Goal: Information Seeking & Learning: Learn about a topic

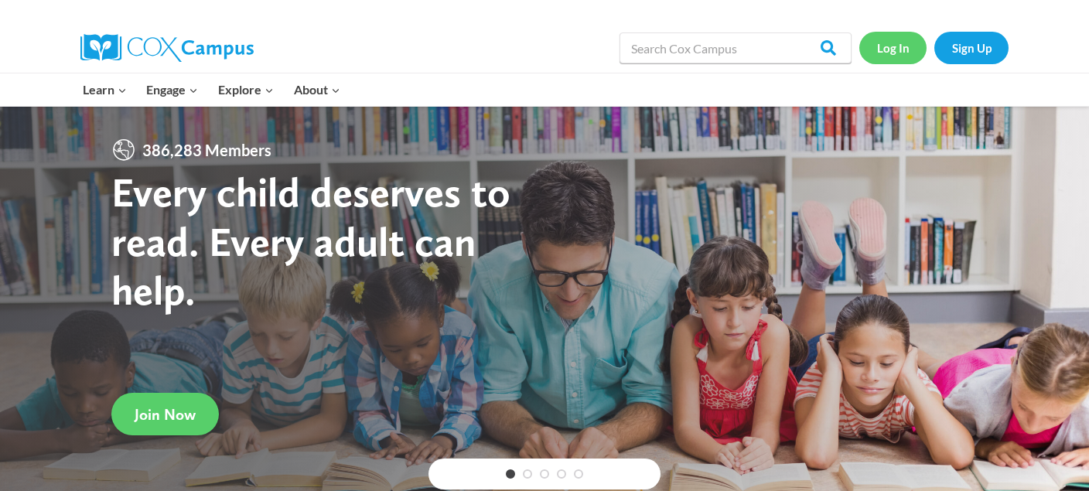
click at [896, 45] on link "Log In" at bounding box center [892, 48] width 67 height 32
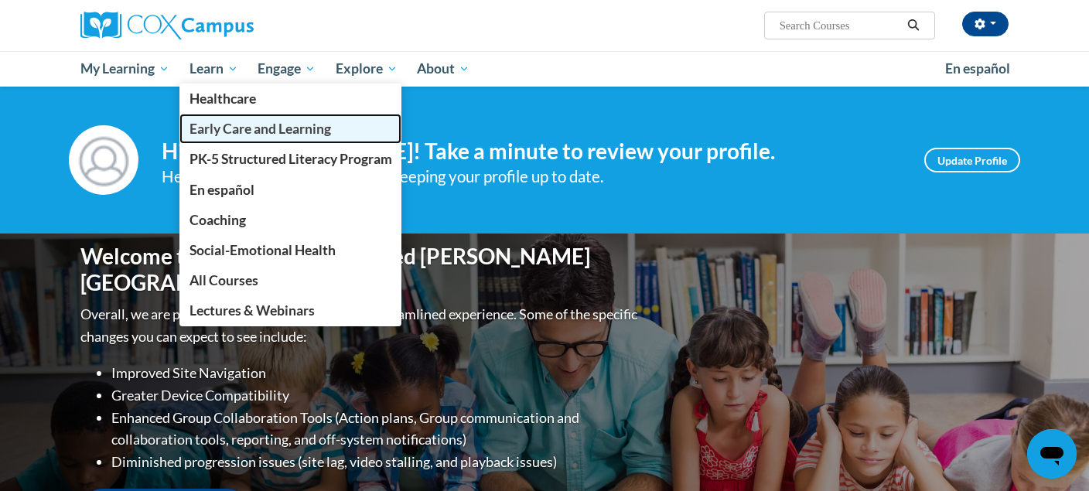
click at [215, 125] on span "Early Care and Learning" at bounding box center [261, 129] width 142 height 16
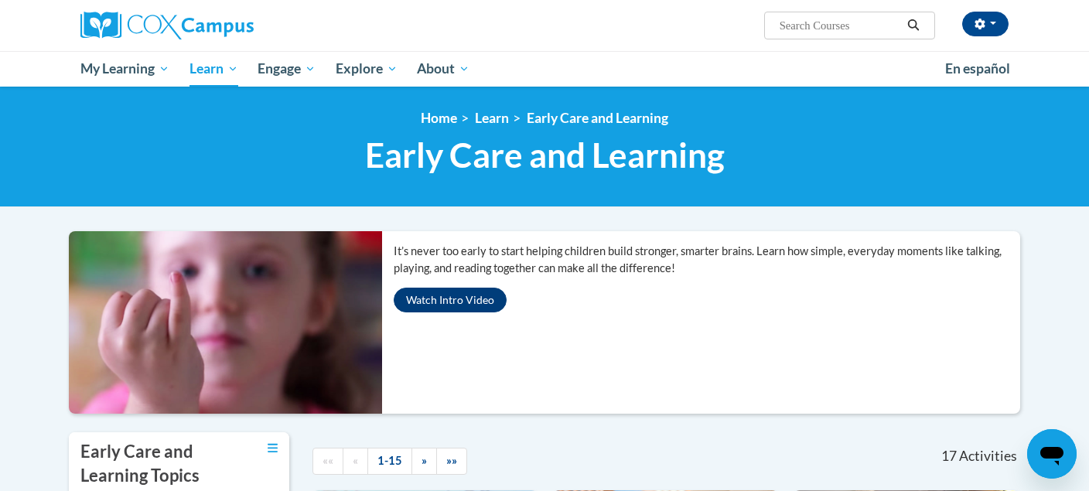
scroll to position [142, 0]
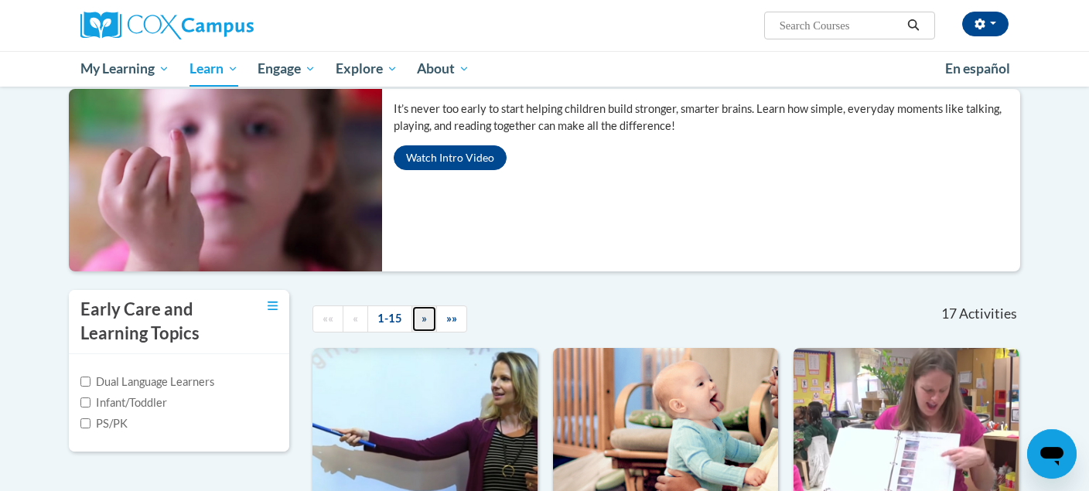
click at [418, 319] on link "»" at bounding box center [425, 319] width 26 height 27
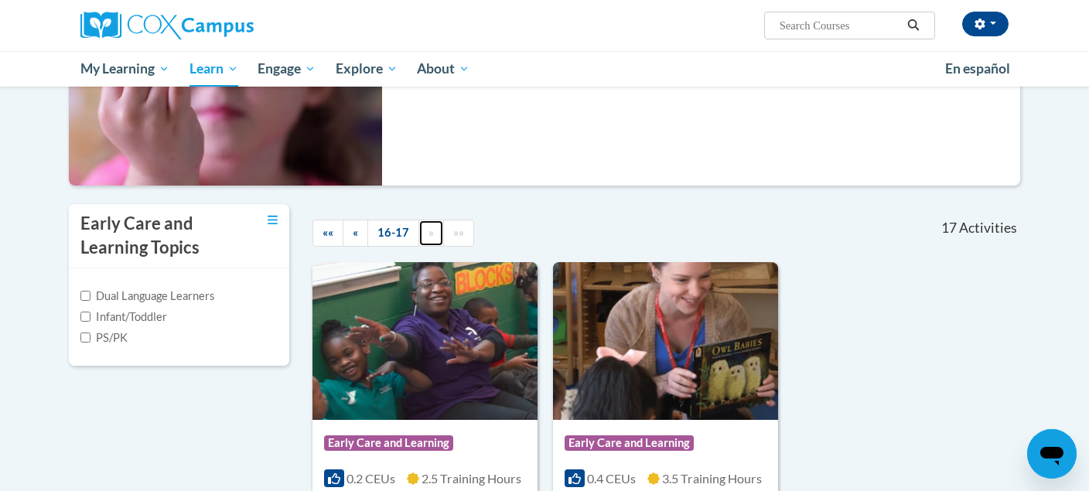
scroll to position [227, 0]
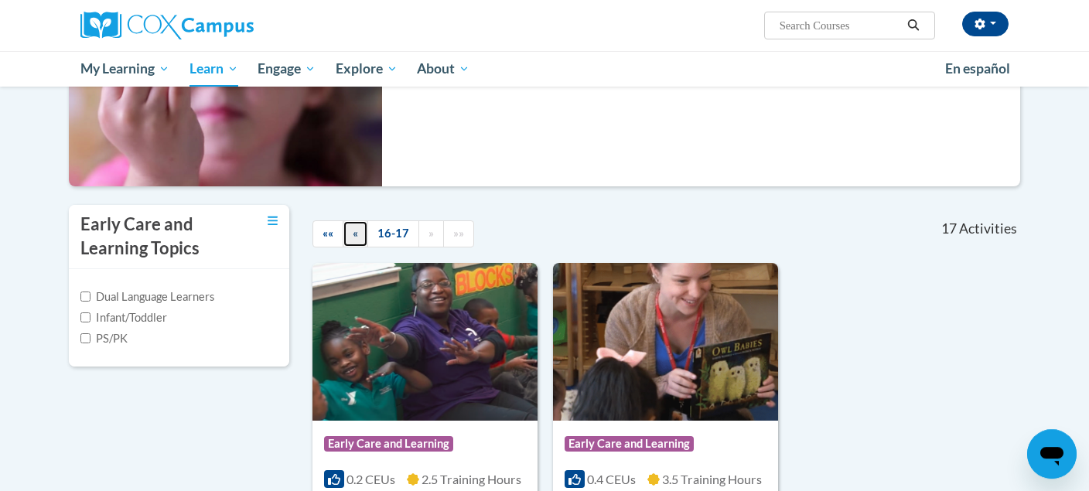
click at [354, 225] on link "«" at bounding box center [356, 233] width 26 height 27
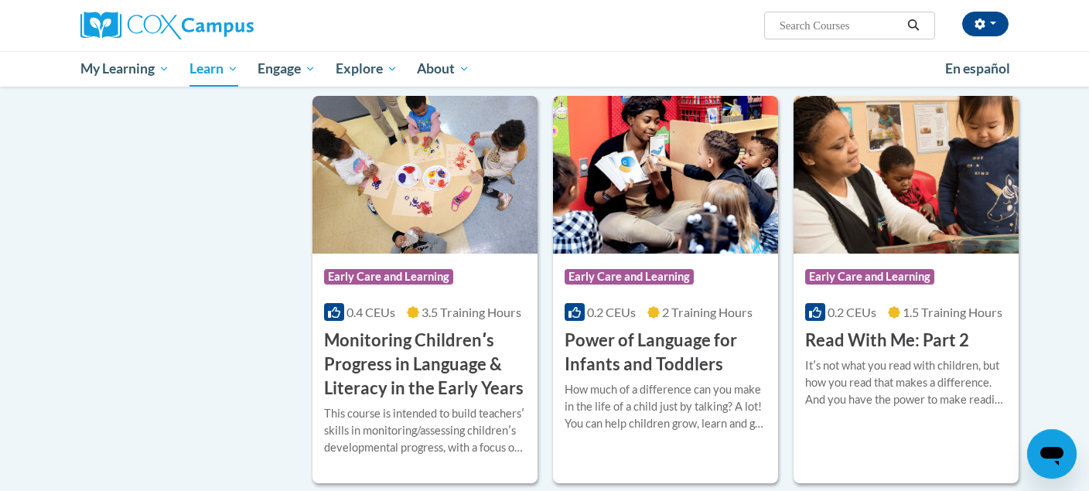
scroll to position [1255, 0]
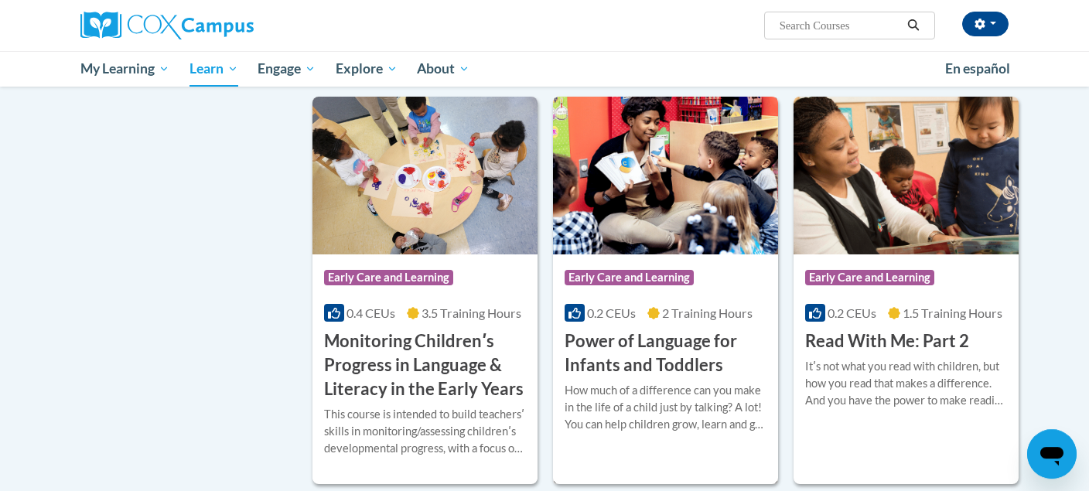
click at [637, 241] on img at bounding box center [665, 176] width 225 height 158
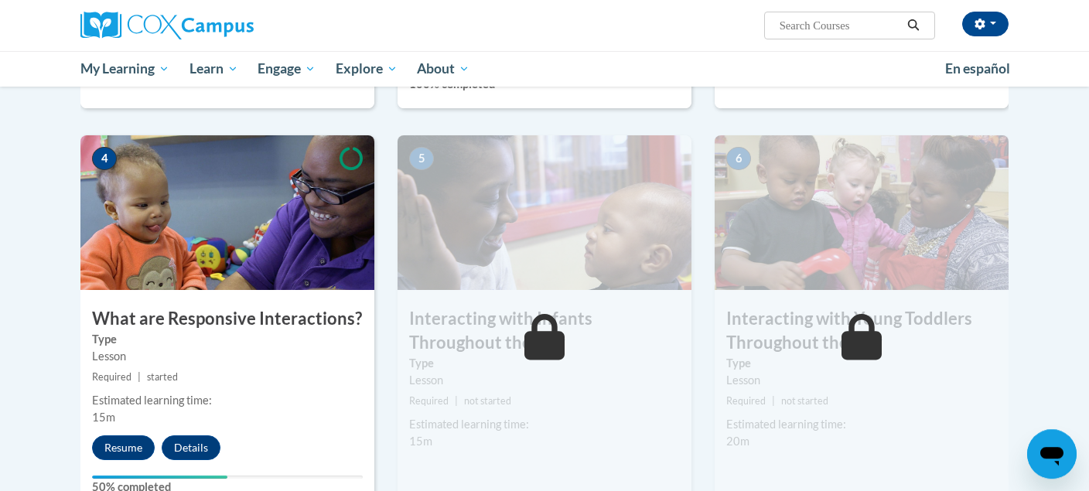
scroll to position [695, 0]
click at [115, 436] on button "Resume" at bounding box center [123, 448] width 63 height 25
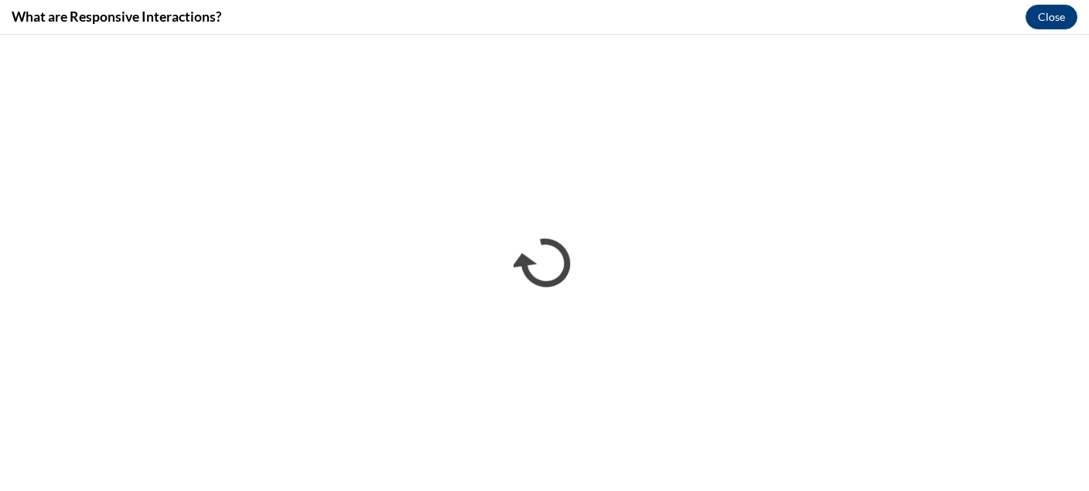
scroll to position [0, 0]
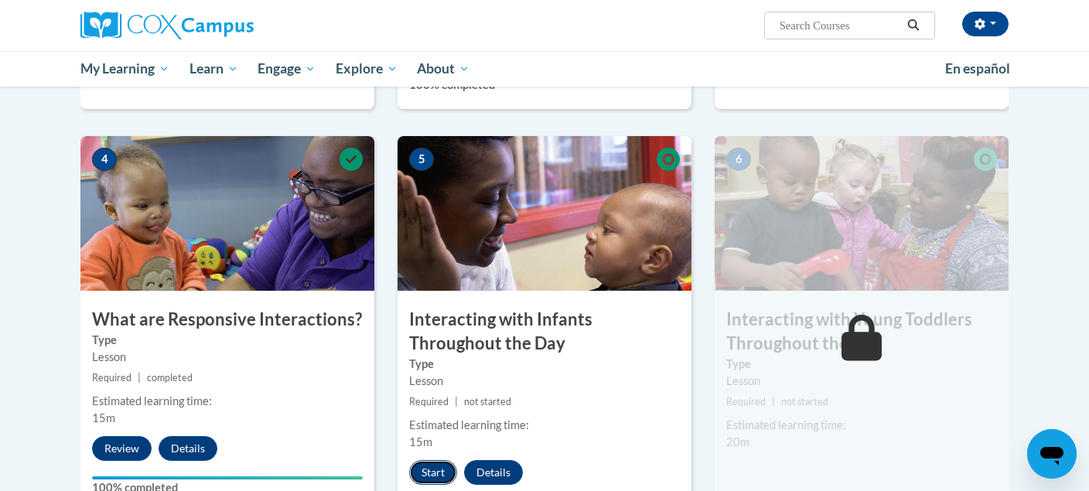
click at [437, 460] on button "Start" at bounding box center [433, 472] width 48 height 25
